Goal: Information Seeking & Learning: Find specific fact

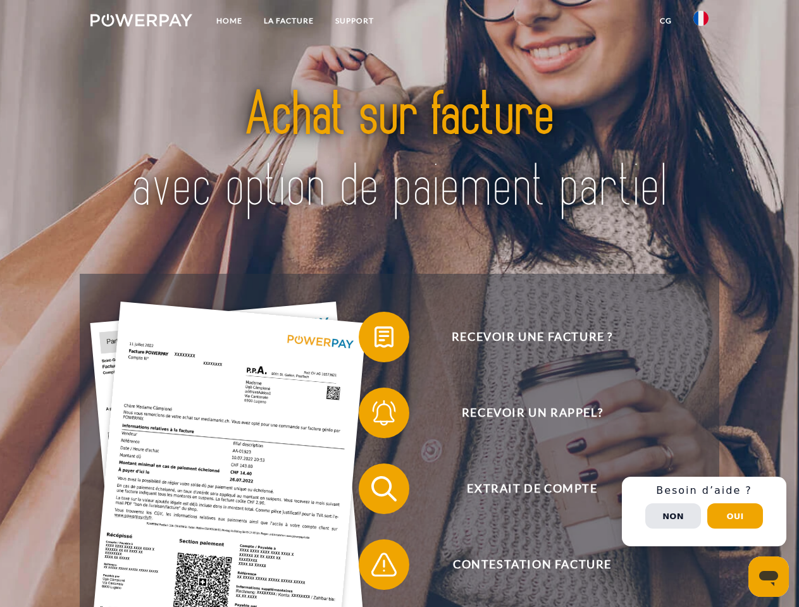
click at [141, 22] on img at bounding box center [141, 20] width 102 height 13
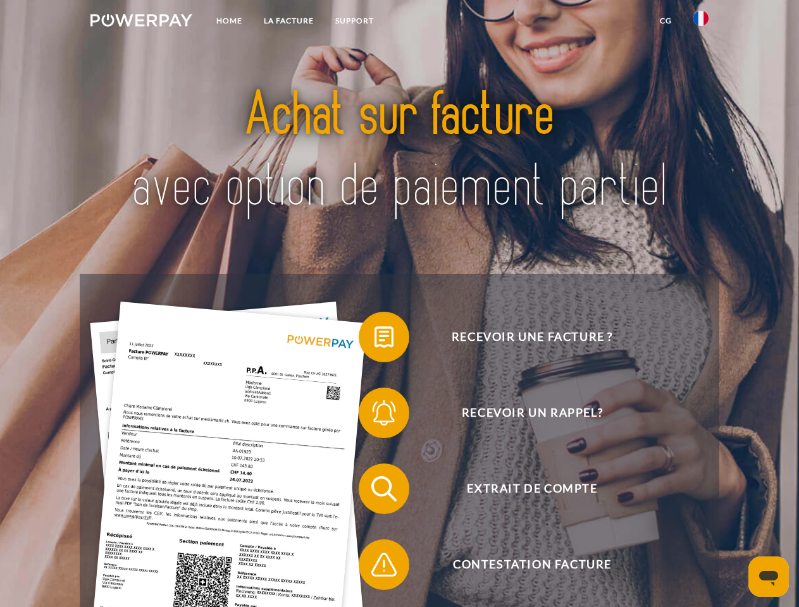
click at [701, 22] on img at bounding box center [700, 18] width 15 height 15
click at [666, 21] on link "CG" at bounding box center [666, 20] width 34 height 23
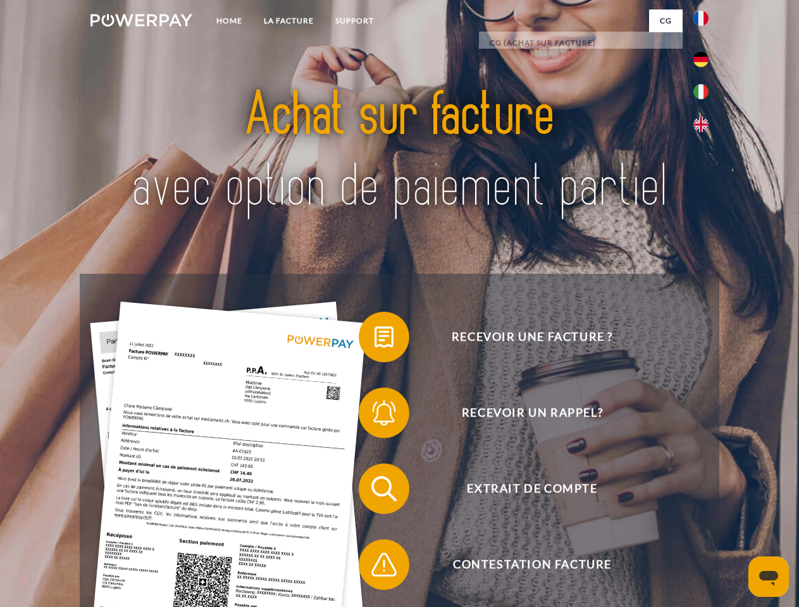
click at [375, 340] on span at bounding box center [364, 337] width 63 height 63
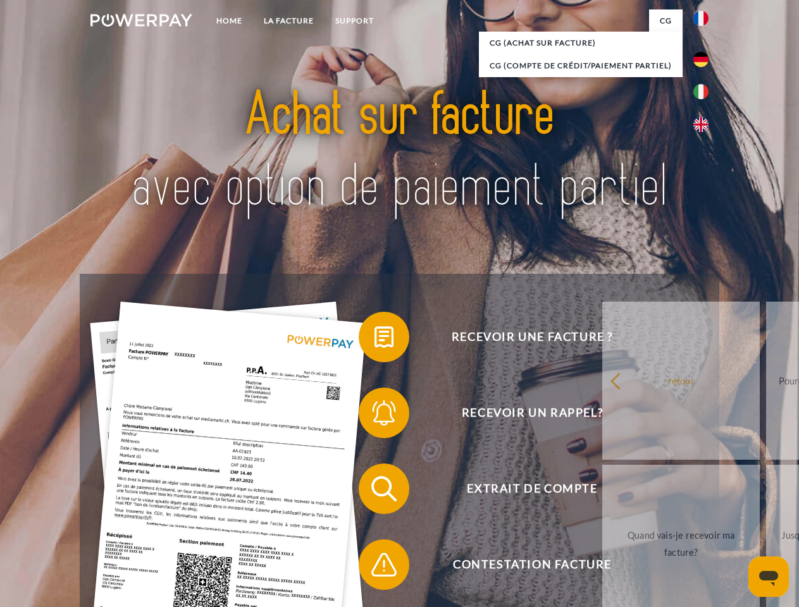
click at [375, 416] on span at bounding box center [364, 412] width 63 height 63
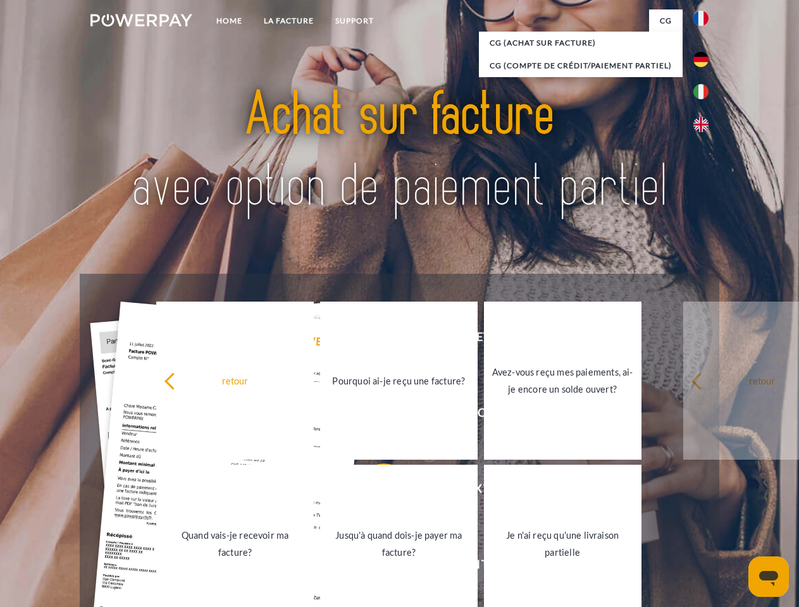
click at [375, 492] on link "Jusqu'à quand dois-je payer ma facture?" at bounding box center [399, 544] width 158 height 158
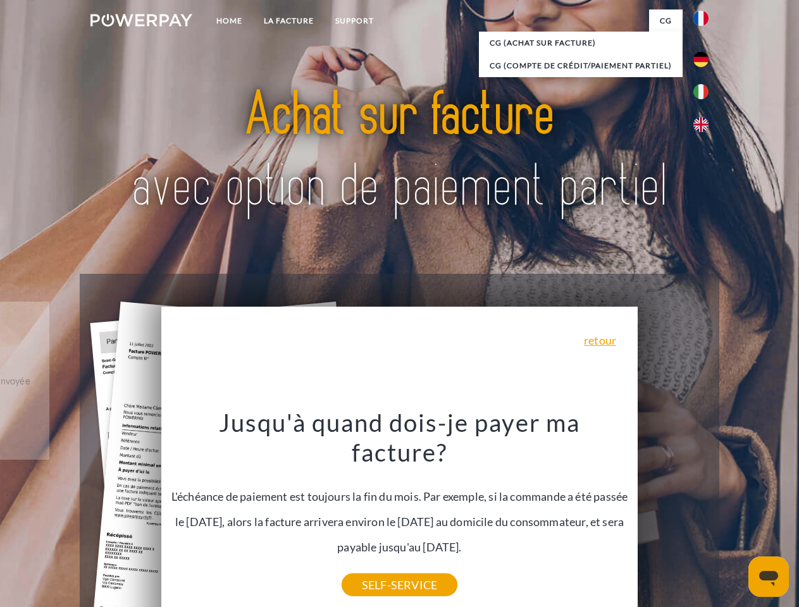
click at [704, 512] on div "Recevoir une facture ? Recevoir un rappel? Extrait de compte retour" at bounding box center [399, 527] width 639 height 506
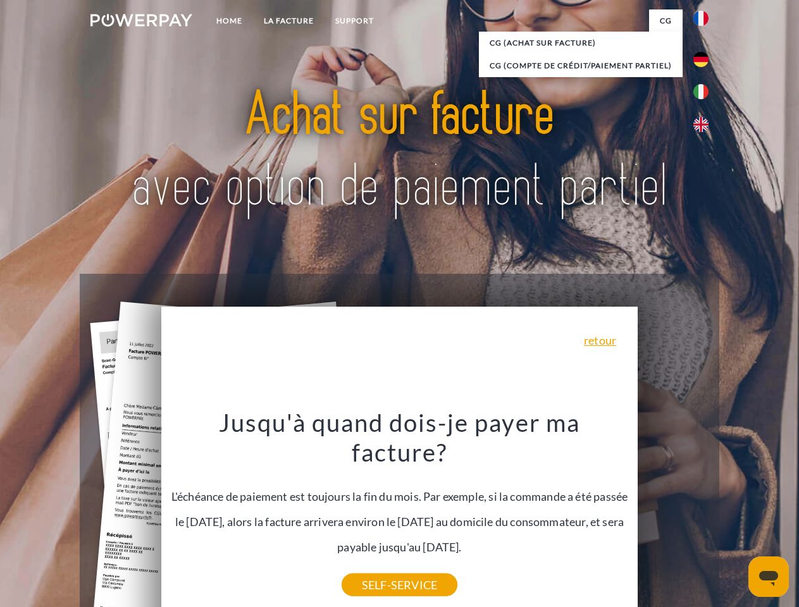
click at [673, 514] on span "Extrait de compte" at bounding box center [532, 489] width 310 height 51
click at [735, 516] on header "Home LA FACTURE Support" at bounding box center [399, 437] width 799 height 874
